Goal: Task Accomplishment & Management: Manage account settings

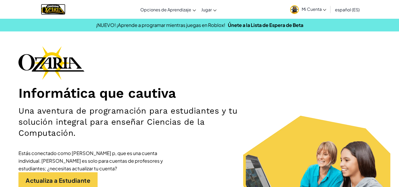
click at [58, 10] on img "Home" at bounding box center [53, 9] width 25 height 11
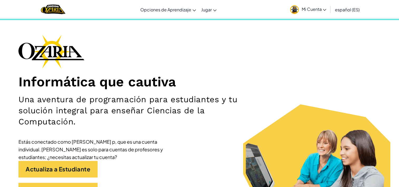
scroll to position [16, 0]
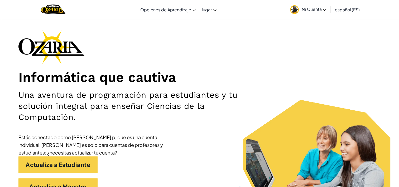
click at [53, 48] on img at bounding box center [51, 47] width 66 height 34
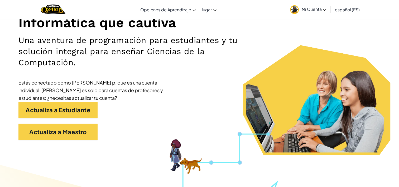
scroll to position [78, 0]
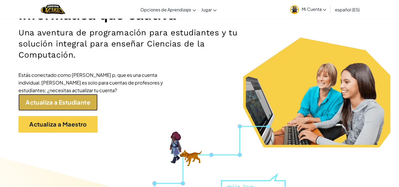
click at [71, 102] on link "Actualiza a Estudiante" at bounding box center [57, 102] width 79 height 17
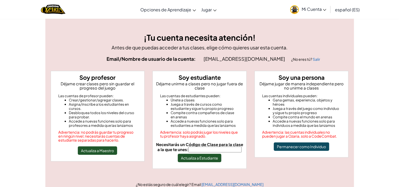
click at [298, 11] on img at bounding box center [294, 9] width 9 height 9
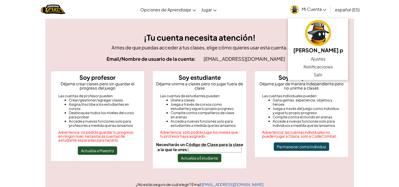
click at [313, 7] on span "Mi Cuenta" at bounding box center [313, 9] width 25 height 6
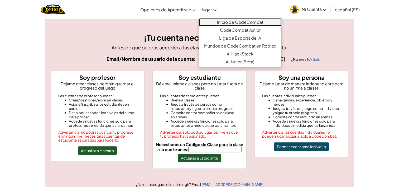
click at [223, 23] on link "Inicio de CodeCombat" at bounding box center [240, 22] width 83 height 8
